Goal: Task Accomplishment & Management: Manage account settings

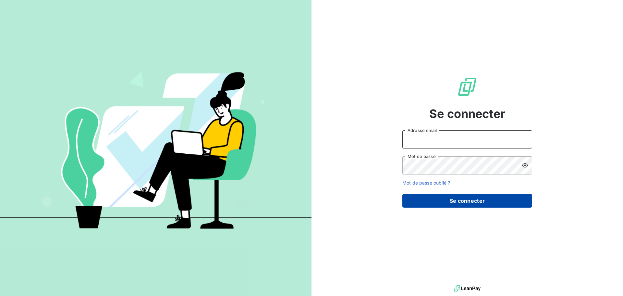
type input "[EMAIL_ADDRESS][DOMAIN_NAME]"
click at [459, 199] on button "Se connecter" at bounding box center [468, 201] width 130 height 14
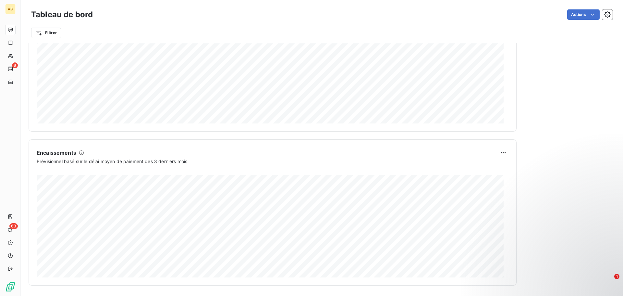
scroll to position [77, 0]
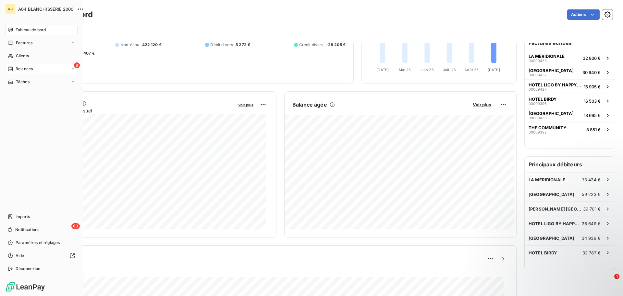
click at [59, 70] on div "8 Relances" at bounding box center [41, 69] width 72 height 10
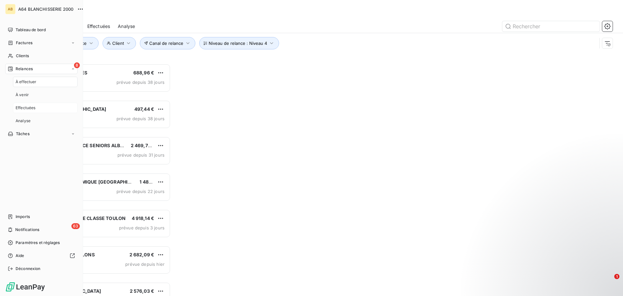
scroll to position [227, 135]
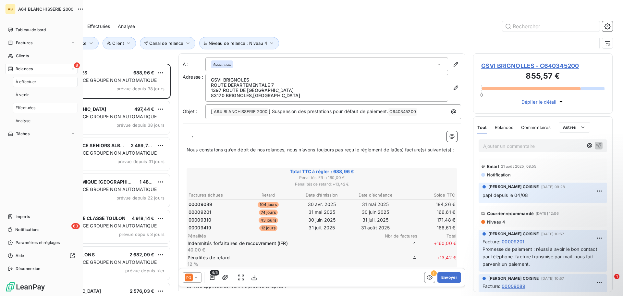
click at [27, 109] on span "Effectuées" at bounding box center [26, 108] width 20 height 6
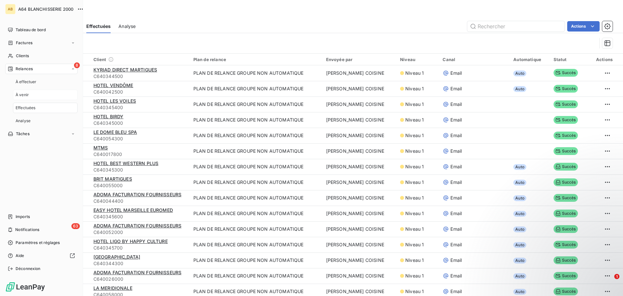
click at [26, 95] on span "À venir" at bounding box center [22, 95] width 13 height 6
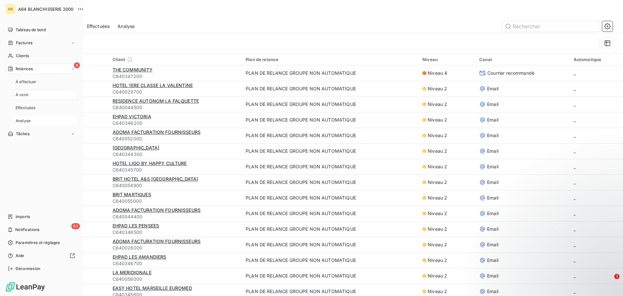
click at [30, 121] on span "Analyse" at bounding box center [23, 121] width 15 height 6
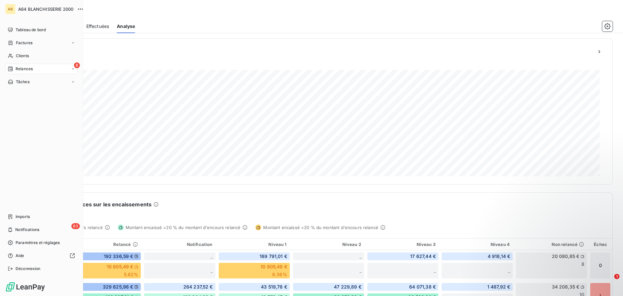
click at [55, 69] on div "8 Relances" at bounding box center [41, 69] width 72 height 10
click at [26, 109] on span "Effectuées" at bounding box center [26, 108] width 20 height 6
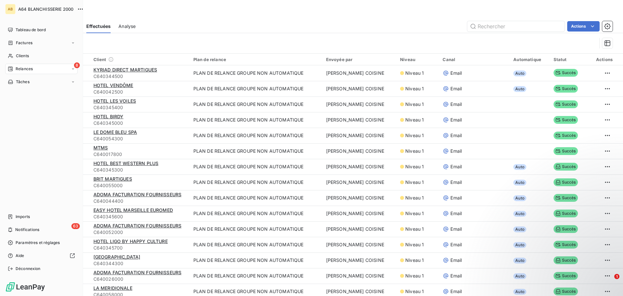
click at [28, 68] on span "Relances" at bounding box center [24, 69] width 17 height 6
click at [35, 82] on span "À effectuer" at bounding box center [26, 82] width 21 height 6
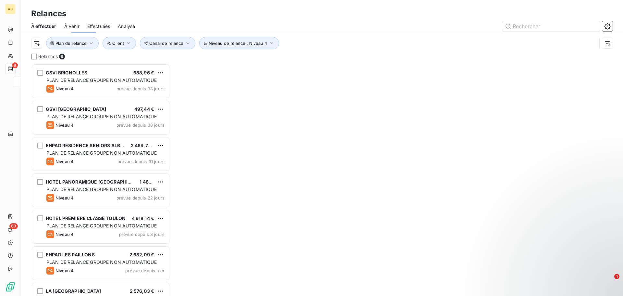
scroll to position [227, 135]
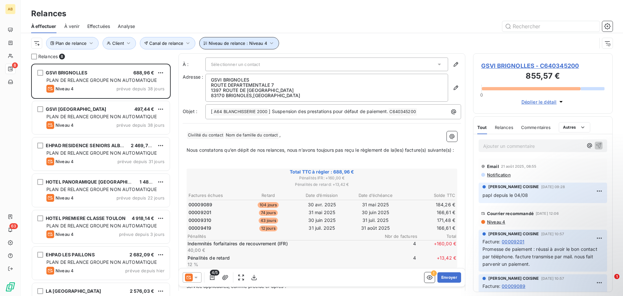
click at [262, 43] on span "Niveau de relance : Niveau 4" at bounding box center [238, 43] width 58 height 5
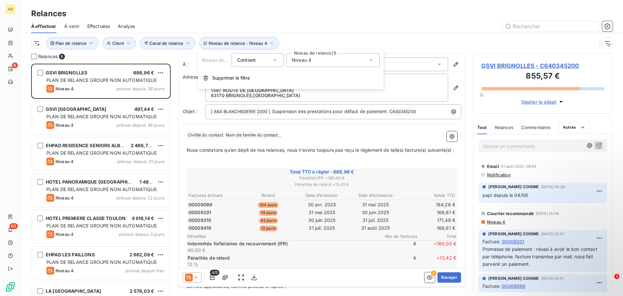
click at [369, 61] on icon at bounding box center [371, 60] width 6 height 6
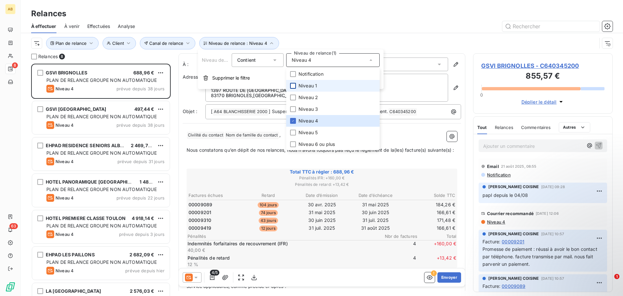
click at [296, 85] on li "Niveau 1" at bounding box center [333, 86] width 94 height 12
click at [294, 121] on icon at bounding box center [293, 121] width 4 height 4
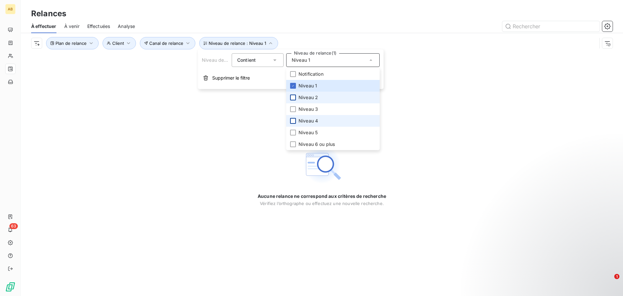
click at [292, 95] on div at bounding box center [293, 97] width 6 height 6
click at [294, 109] on div at bounding box center [293, 109] width 6 height 6
click at [293, 121] on div at bounding box center [293, 121] width 6 height 6
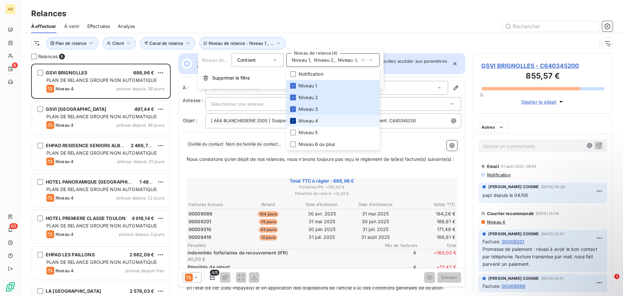
scroll to position [227, 135]
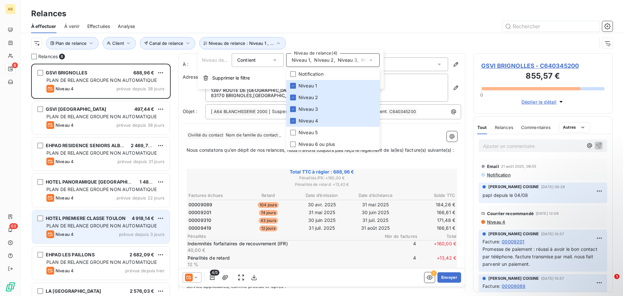
click at [103, 237] on div "Niveau 4 prévue depuis 3 jours" at bounding box center [105, 234] width 118 height 8
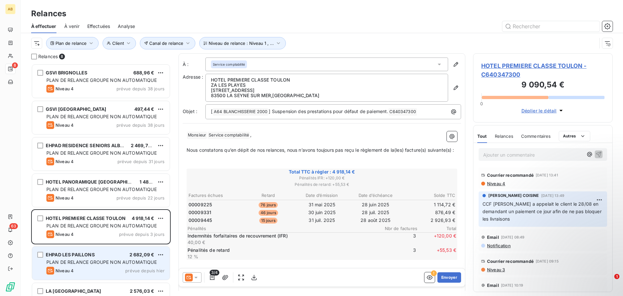
click at [95, 267] on div "Niveau 4 prévue depuis [DATE]" at bounding box center [105, 271] width 118 height 8
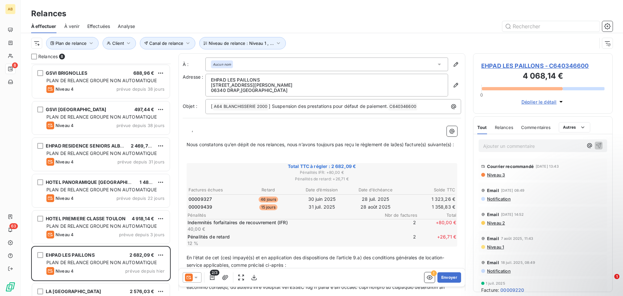
scroll to position [59, 0]
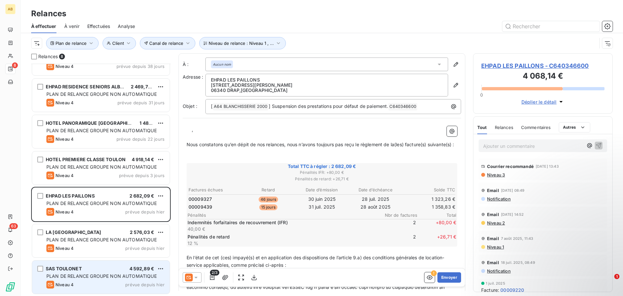
click at [106, 284] on div "Niveau 4 prévue depuis [DATE]" at bounding box center [105, 285] width 118 height 8
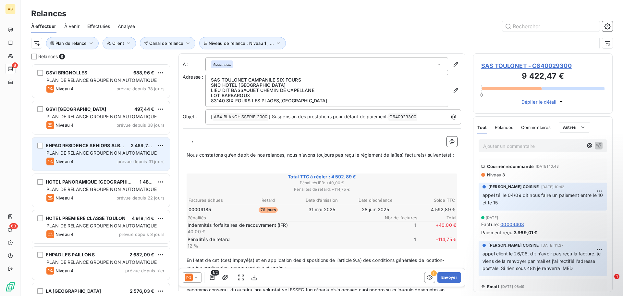
click at [91, 160] on div "Niveau 4 prévue depuis 31 jours" at bounding box center [105, 161] width 118 height 8
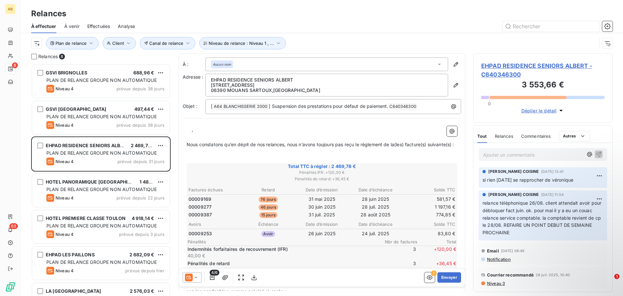
click at [532, 155] on p "Ajouter un commentaire ﻿" at bounding box center [533, 155] width 100 height 8
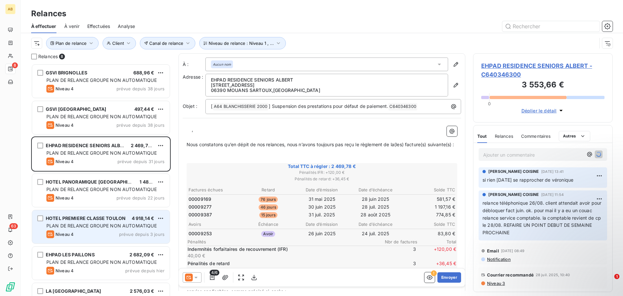
click at [95, 231] on div "Niveau 4 prévue depuis 3 jours" at bounding box center [105, 234] width 118 height 8
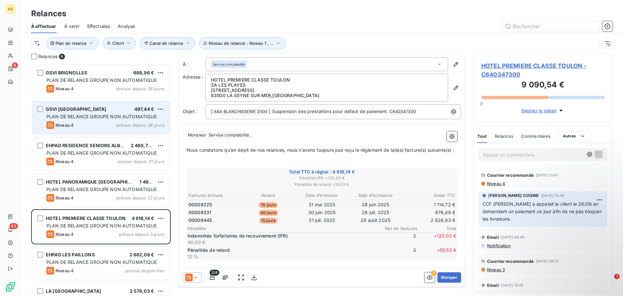
click at [102, 124] on div "Niveau 4 prévue depuis 38 jours" at bounding box center [105, 125] width 118 height 8
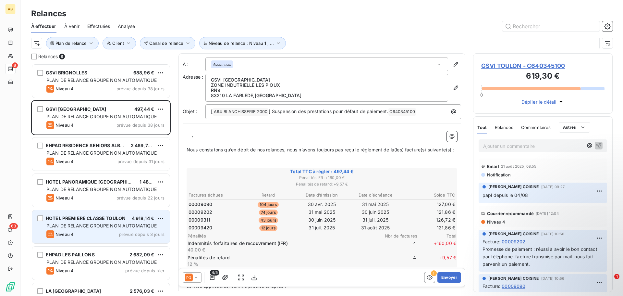
click at [93, 234] on div "Niveau 4 prévue depuis 3 jours" at bounding box center [105, 234] width 118 height 8
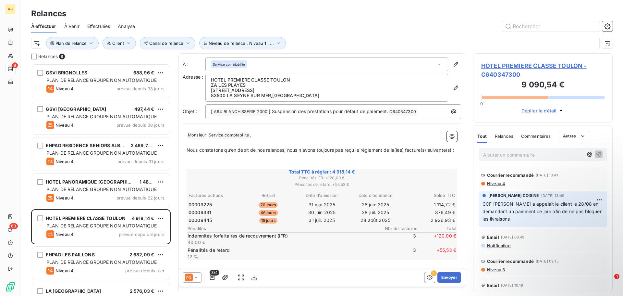
click at [501, 153] on p "Ajouter un commentaire ﻿" at bounding box center [533, 155] width 100 height 8
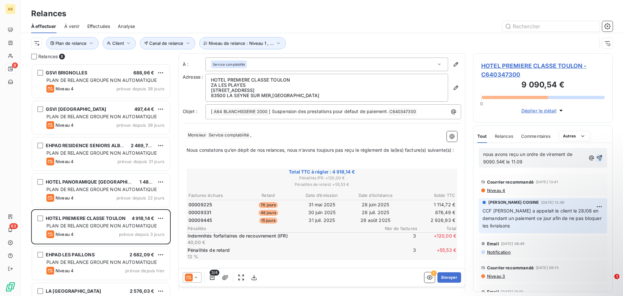
click at [596, 158] on icon "button" at bounding box center [599, 158] width 6 height 6
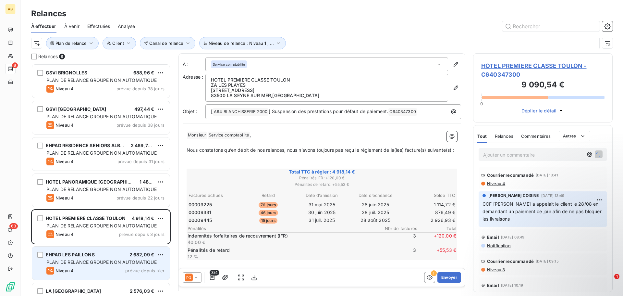
click at [107, 267] on div "Niveau 4 prévue depuis [DATE]" at bounding box center [105, 271] width 118 height 8
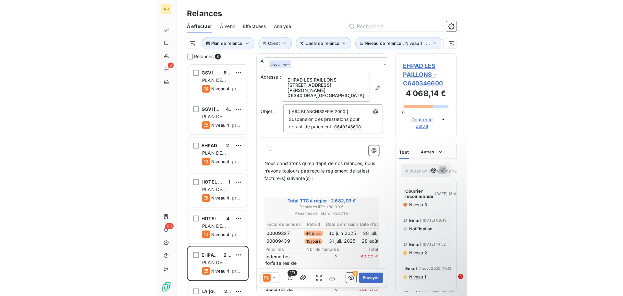
scroll to position [227, 135]
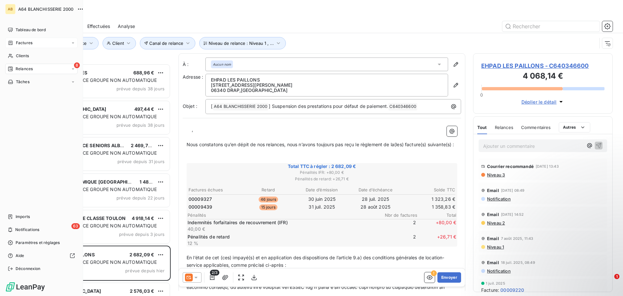
click at [30, 42] on span "Factures" at bounding box center [24, 43] width 17 height 6
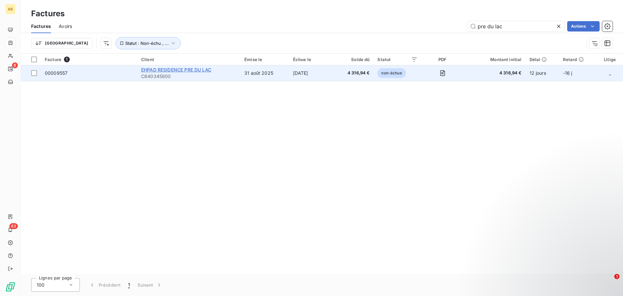
click at [172, 70] on span "EHPAD RESIDENCE PRE DU LAC" at bounding box center [176, 70] width 70 height 6
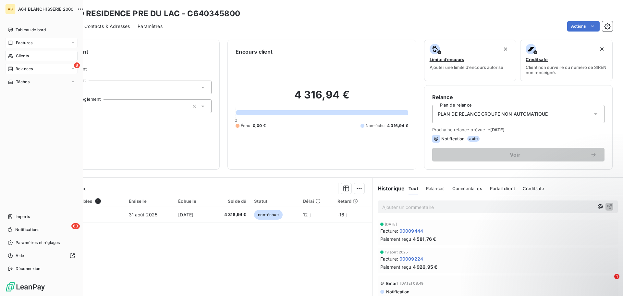
click at [23, 70] on span "Relances" at bounding box center [24, 69] width 17 height 6
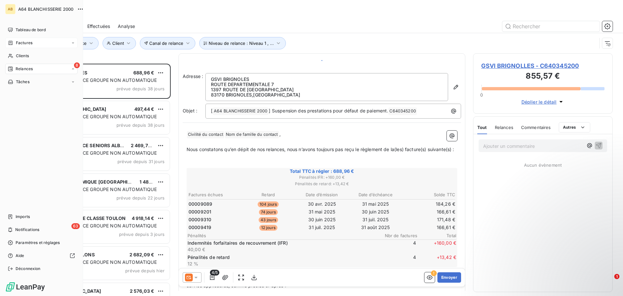
scroll to position [227, 135]
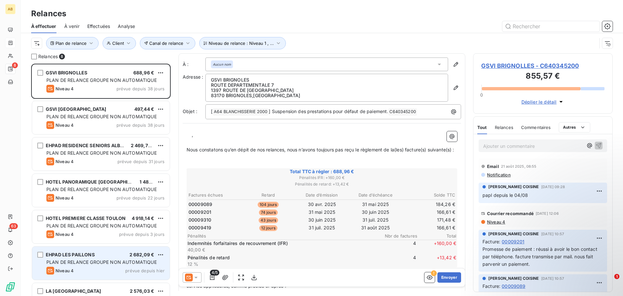
click at [102, 269] on div "Niveau 4 prévue depuis [DATE]" at bounding box center [105, 271] width 118 height 8
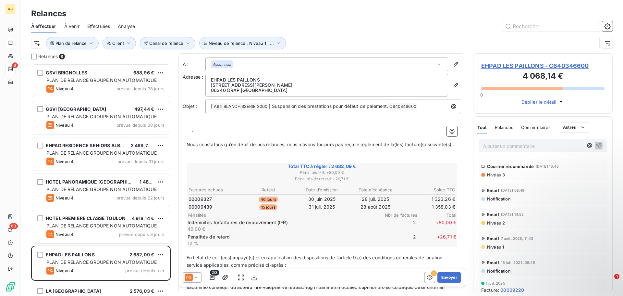
click at [529, 146] on p "Ajouter un commentaire ﻿" at bounding box center [533, 146] width 100 height 8
click at [534, 63] on span "EHPAD LES PAILLONS - C640346600" at bounding box center [543, 65] width 123 height 9
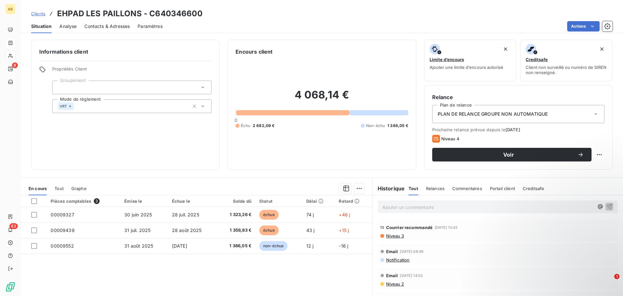
click at [118, 28] on span "Contacts & Adresses" at bounding box center [106, 26] width 45 height 6
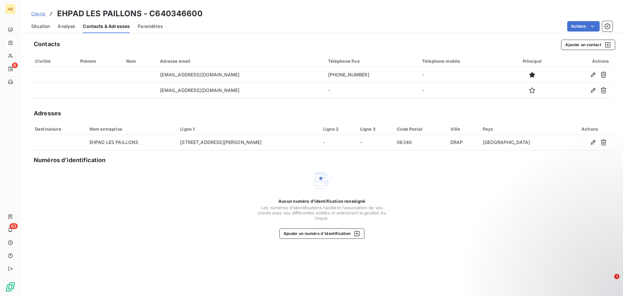
click at [34, 26] on span "Situation" at bounding box center [40, 26] width 19 height 6
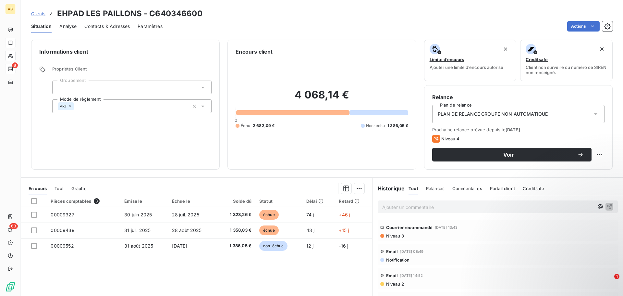
click at [87, 26] on span "Contacts & Adresses" at bounding box center [106, 26] width 45 height 6
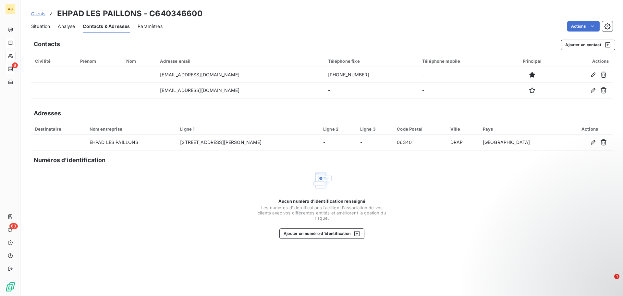
click at [66, 27] on span "Analyse" at bounding box center [66, 26] width 17 height 6
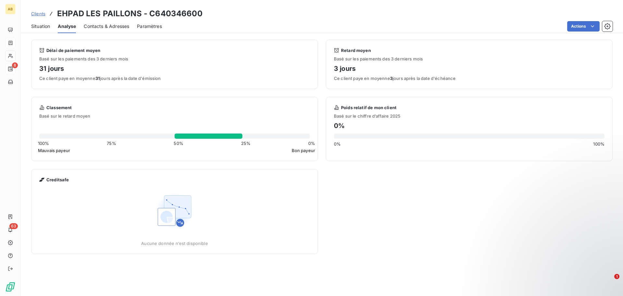
click at [38, 28] on span "Situation" at bounding box center [40, 26] width 19 height 6
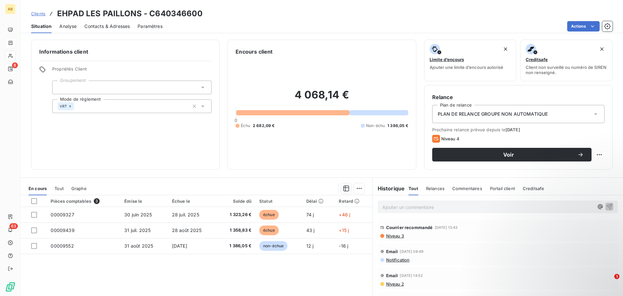
click at [445, 207] on p "Ajouter un commentaire ﻿" at bounding box center [488, 207] width 212 height 8
click at [436, 189] on span "Relances" at bounding box center [435, 188] width 19 height 5
click at [441, 205] on p "Ajouter un commentaire ﻿" at bounding box center [488, 207] width 212 height 8
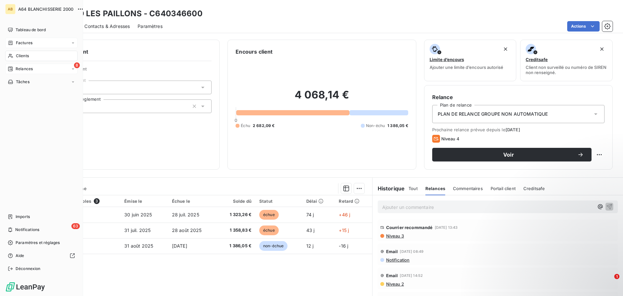
click at [25, 69] on span "Relances" at bounding box center [24, 69] width 17 height 6
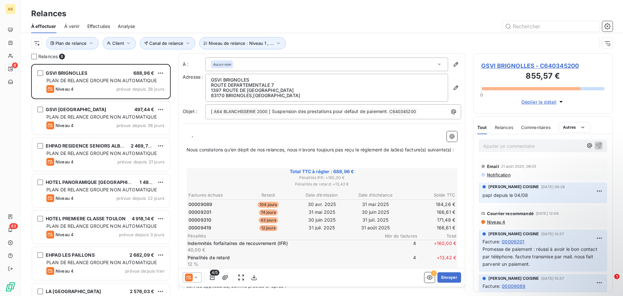
scroll to position [59, 0]
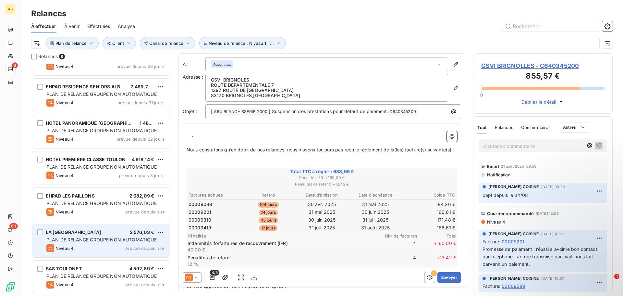
click at [106, 247] on div "Niveau 4 prévue depuis [DATE]" at bounding box center [105, 248] width 118 height 8
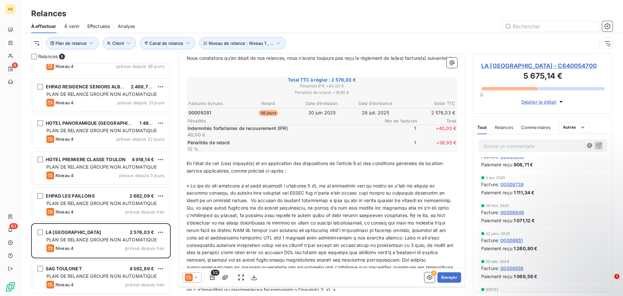
scroll to position [87, 0]
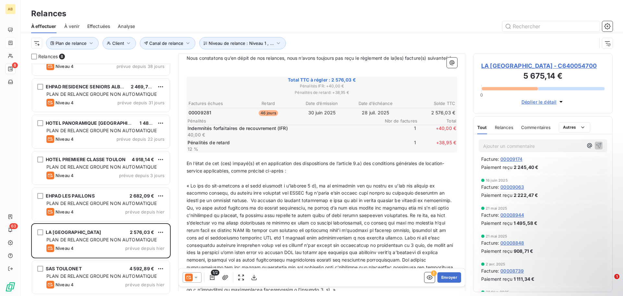
click at [517, 65] on span "LA [GEOGRAPHIC_DATA] - C640054700" at bounding box center [543, 65] width 123 height 9
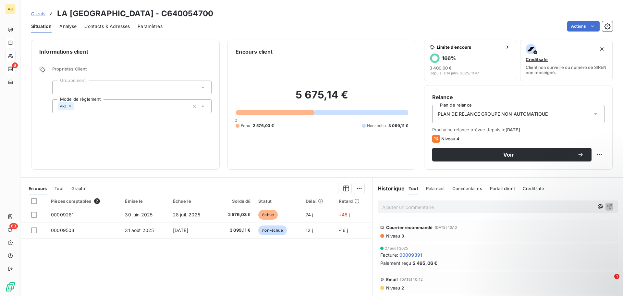
click at [94, 29] on span "Contacts & Adresses" at bounding box center [106, 26] width 45 height 6
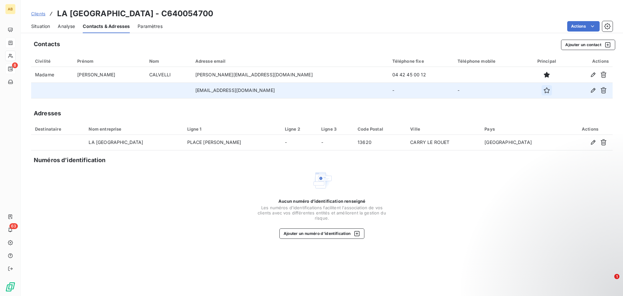
click at [544, 92] on icon "button" at bounding box center [547, 90] width 6 height 6
click at [38, 26] on span "Situation" at bounding box center [40, 26] width 19 height 6
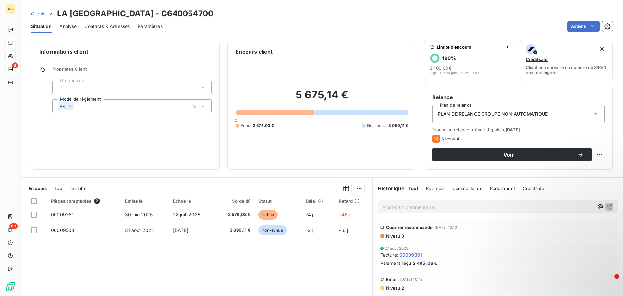
click at [476, 209] on p "Ajouter un commentaire ﻿" at bounding box center [488, 207] width 212 height 8
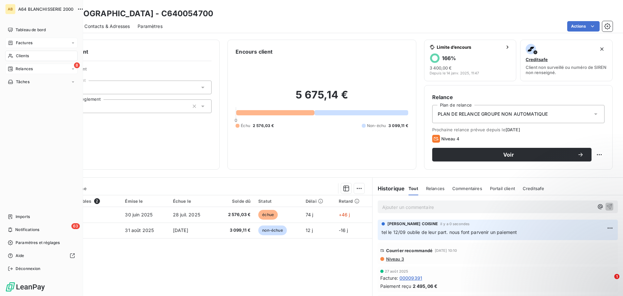
click at [26, 68] on span "Relances" at bounding box center [24, 69] width 17 height 6
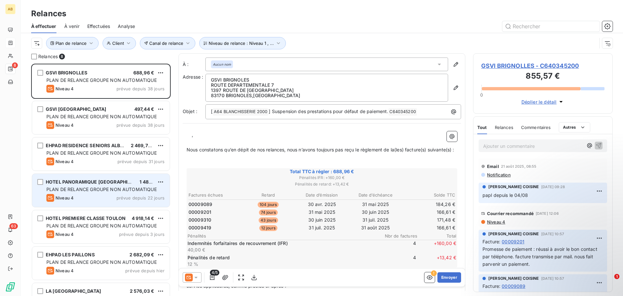
scroll to position [59, 0]
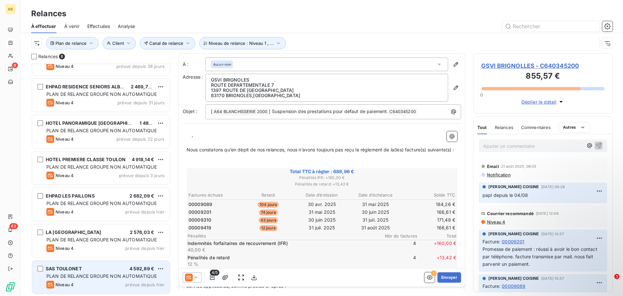
click at [97, 282] on div "Niveau 4 prévue depuis [DATE]" at bounding box center [105, 285] width 118 height 8
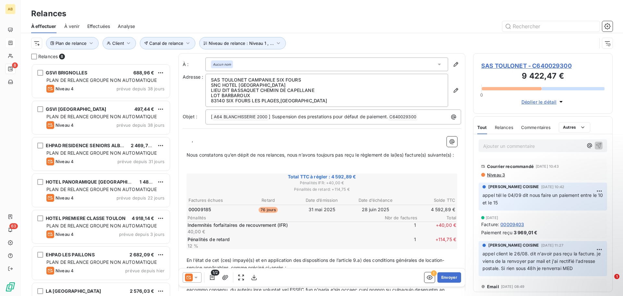
click at [496, 176] on span "Niveau 3" at bounding box center [496, 174] width 19 height 5
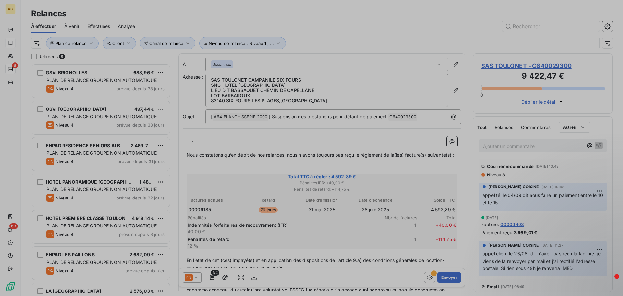
scroll to position [227, 135]
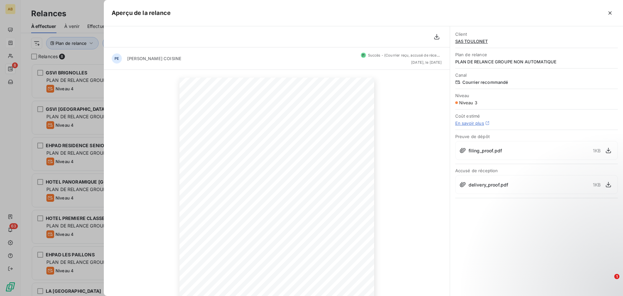
click at [613, 10] on icon "button" at bounding box center [610, 13] width 6 height 6
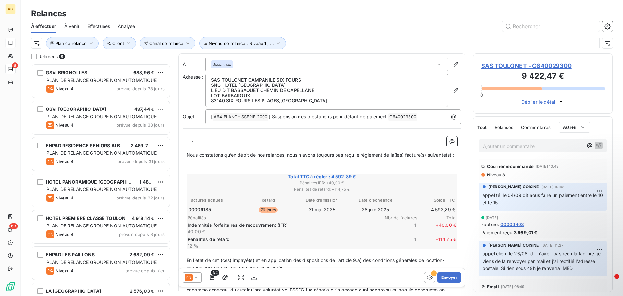
click at [66, 27] on span "À venir" at bounding box center [71, 26] width 15 height 6
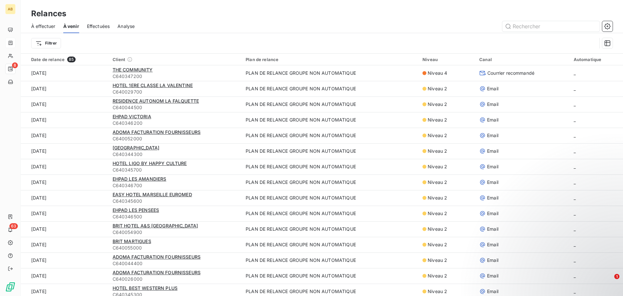
click at [93, 25] on span "Effectuées" at bounding box center [98, 26] width 23 height 6
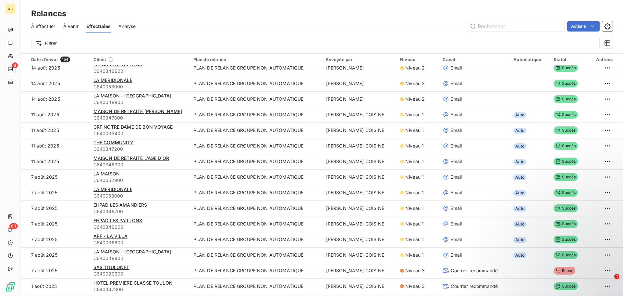
scroll to position [1328, 0]
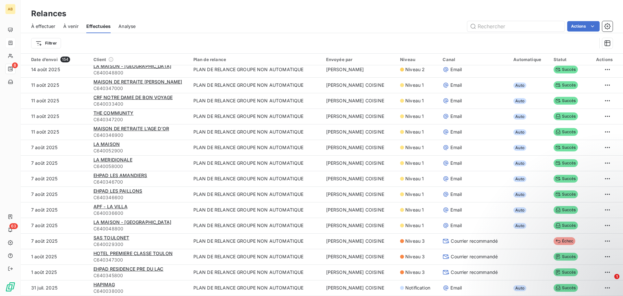
click at [69, 27] on span "À venir" at bounding box center [70, 26] width 15 height 6
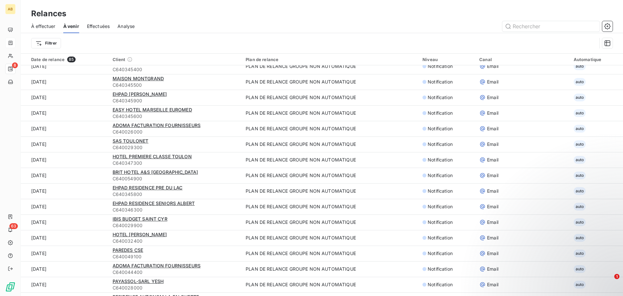
scroll to position [1095, 0]
